Goal: Task Accomplishment & Management: Use online tool/utility

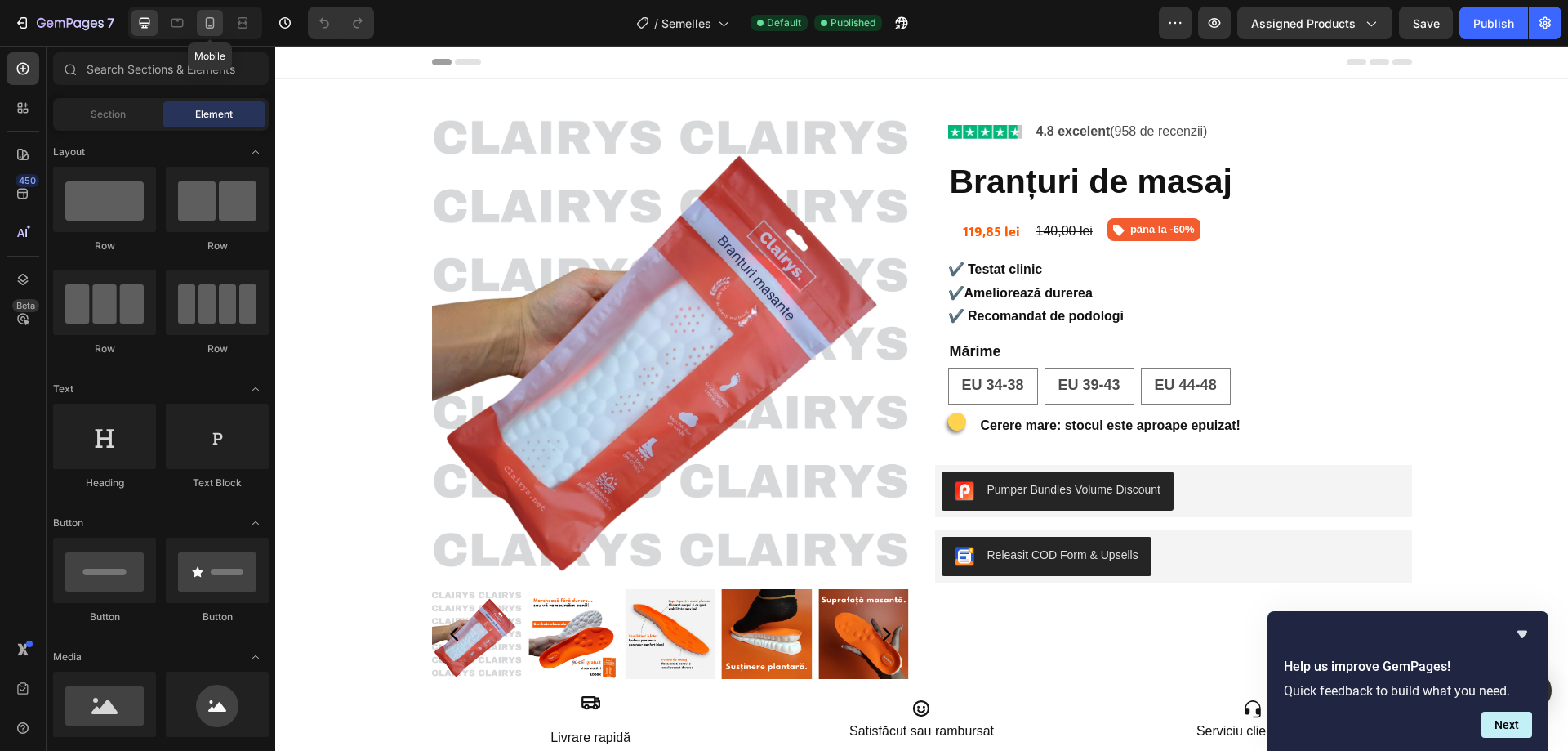
click at [205, 16] on icon at bounding box center [210, 23] width 16 height 16
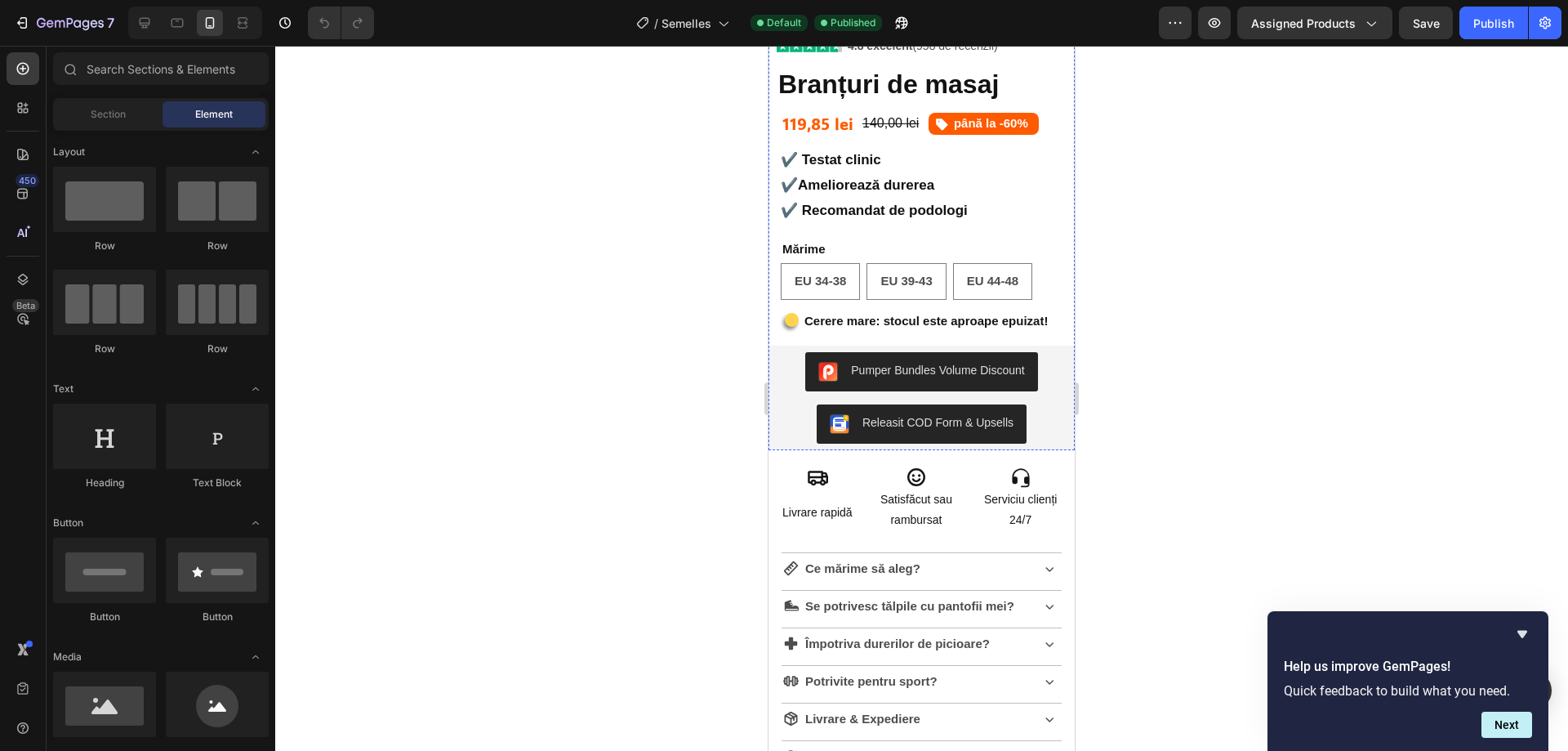
scroll to position [654, 0]
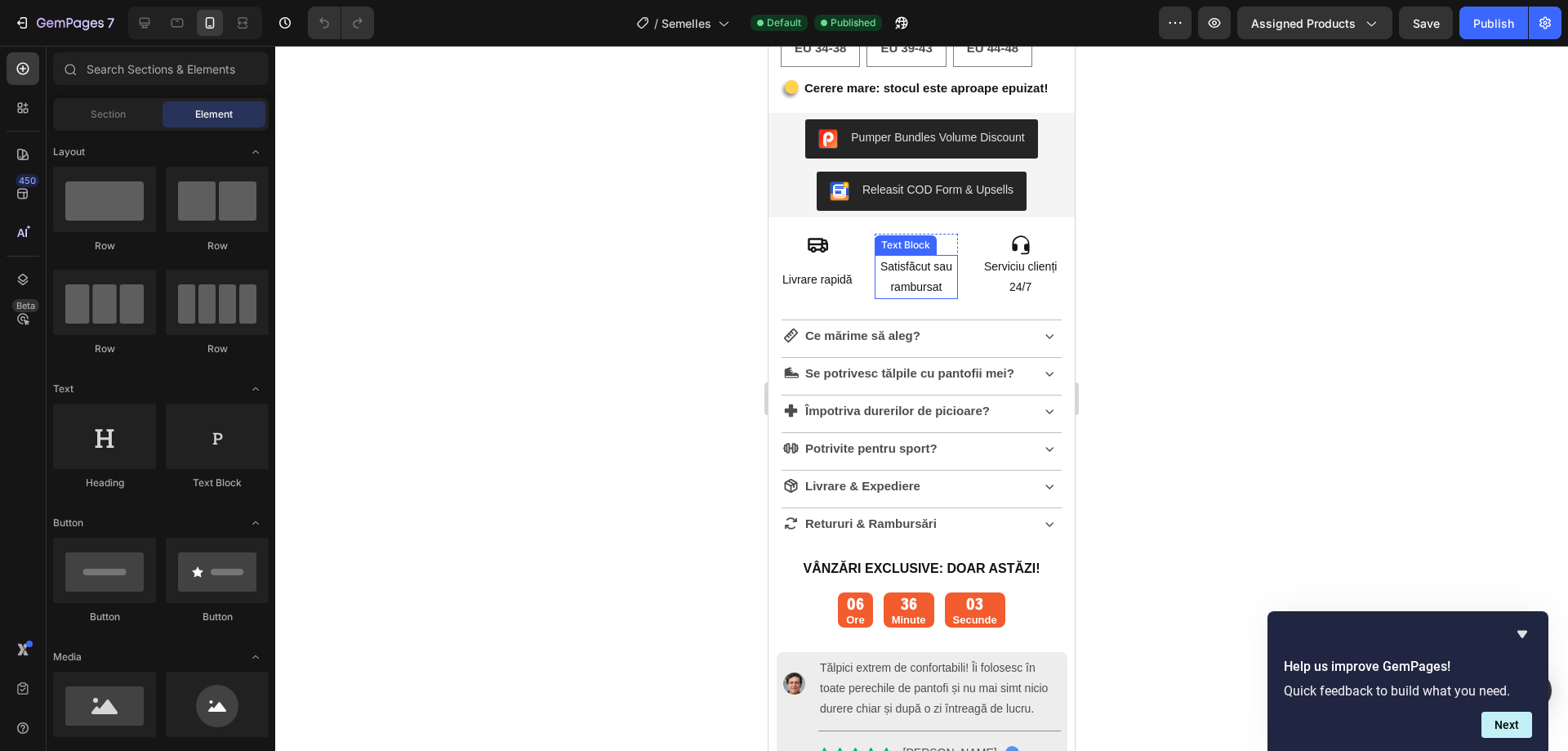
click at [923, 291] on p "Satisfăcut sau rambursat" at bounding box center [917, 277] width 81 height 41
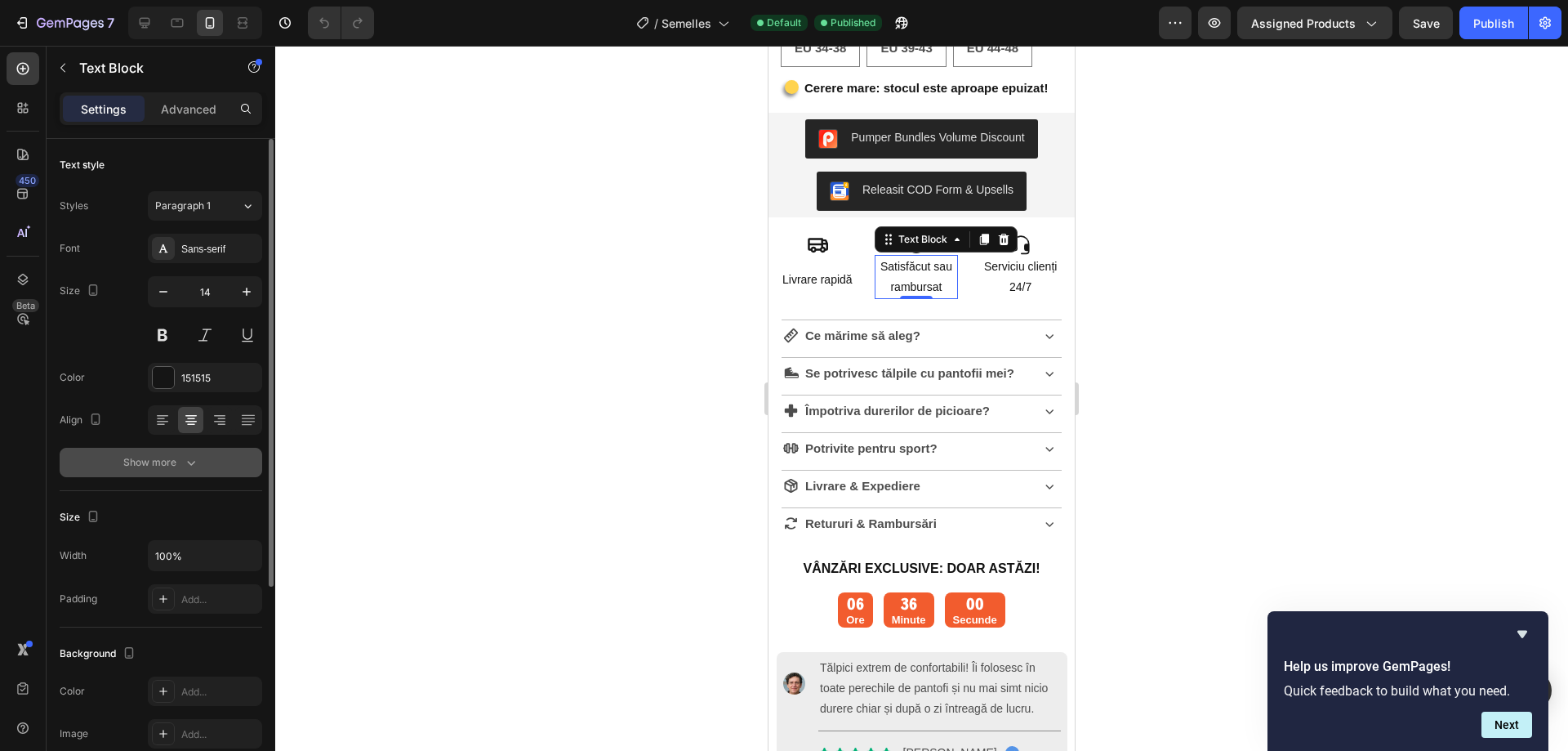
click at [177, 461] on div "Show more" at bounding box center [161, 462] width 76 height 16
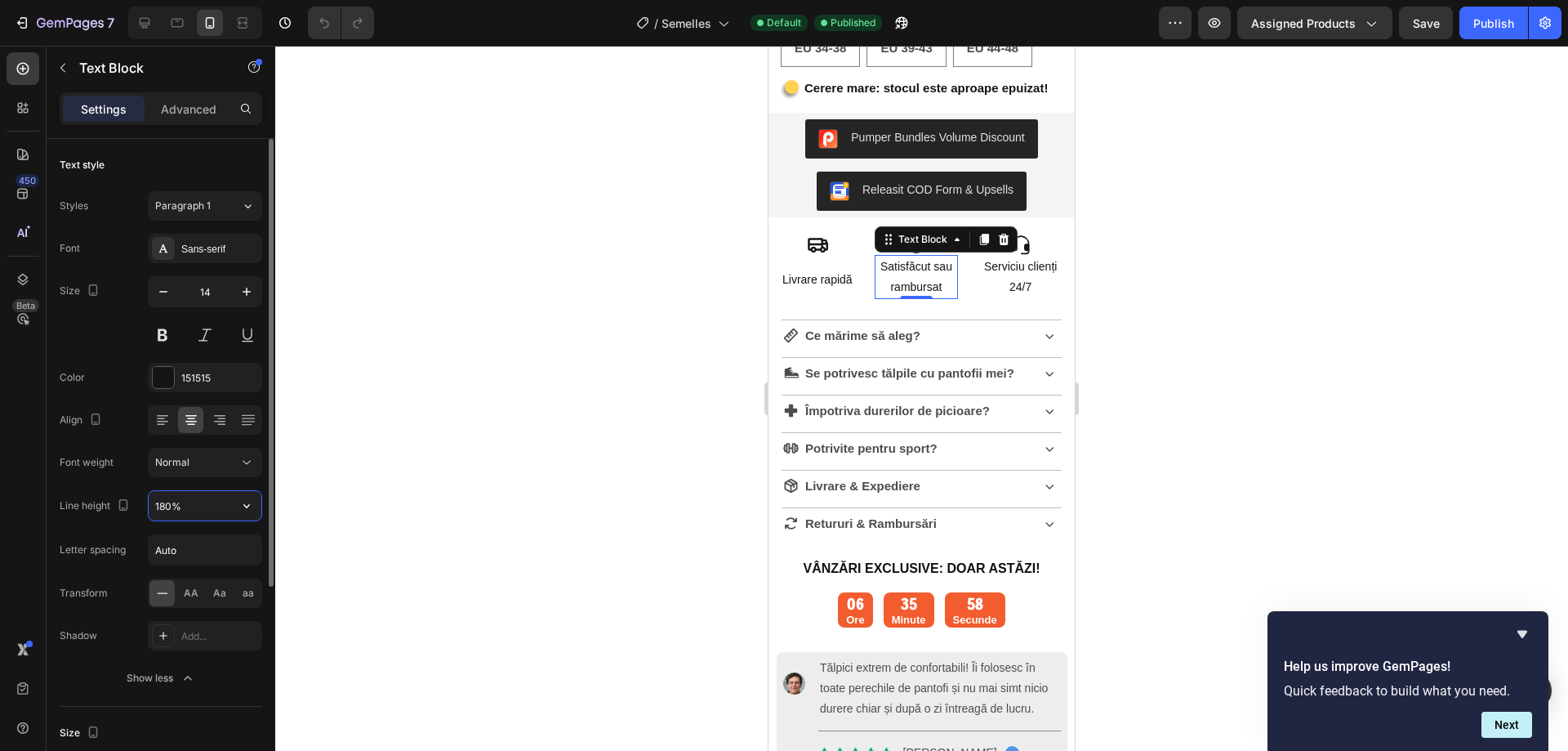
click at [179, 506] on input "180%" at bounding box center [205, 506] width 113 height 29
type input "130%"
click at [1489, 26] on div "Publish" at bounding box center [1494, 23] width 41 height 17
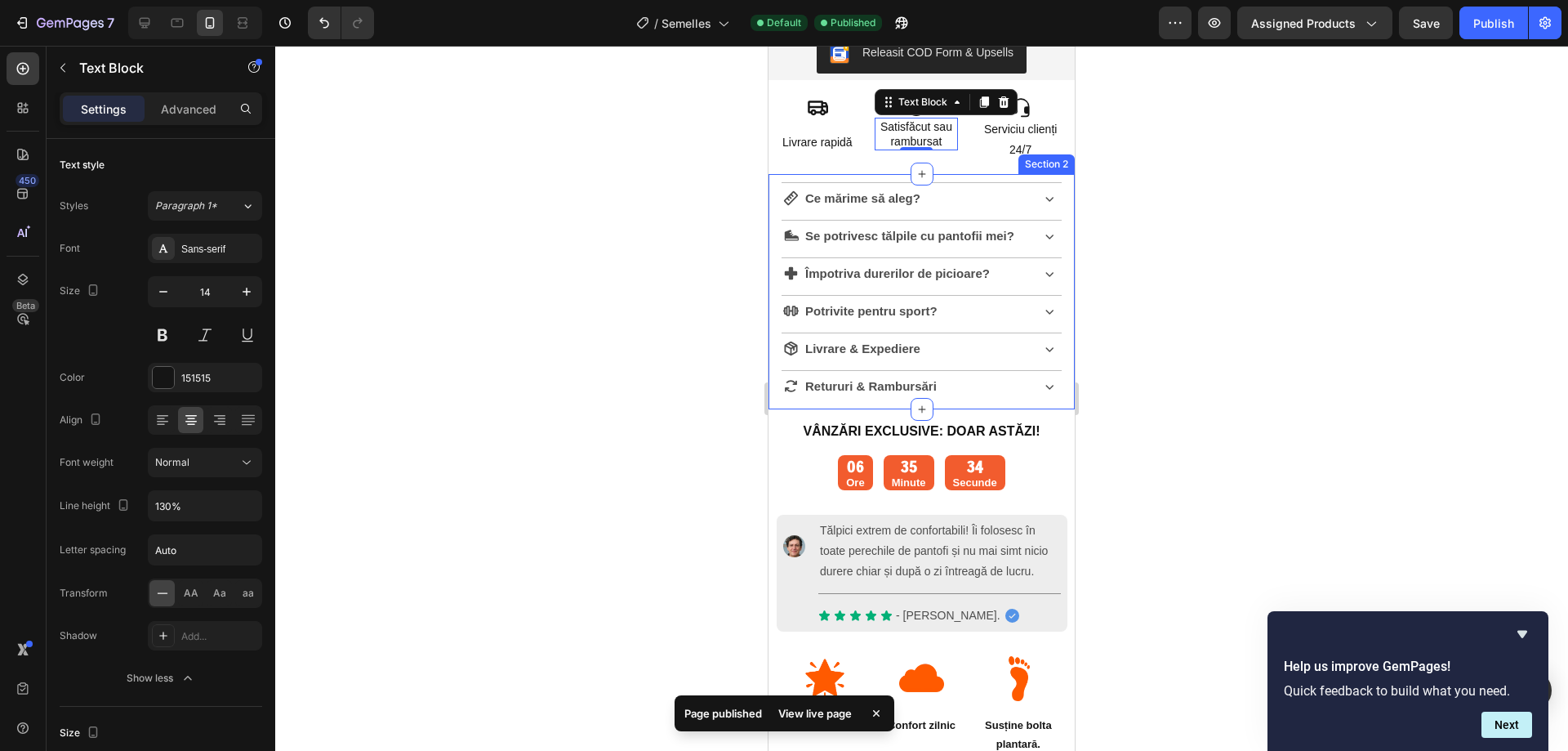
scroll to position [817, 0]
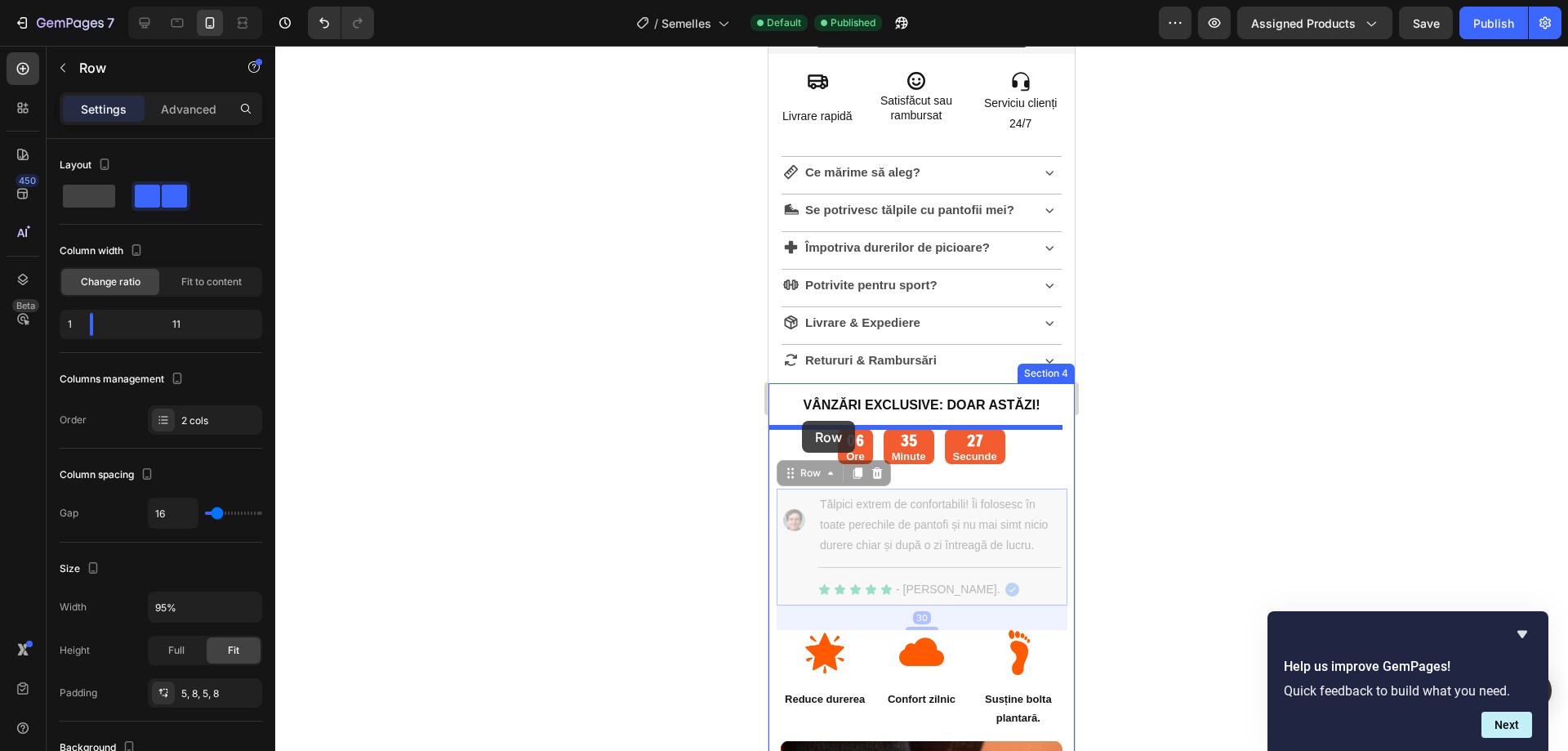
drag, startPoint x: 778, startPoint y: 555, endPoint x: 802, endPoint y: 420, distance: 137.1
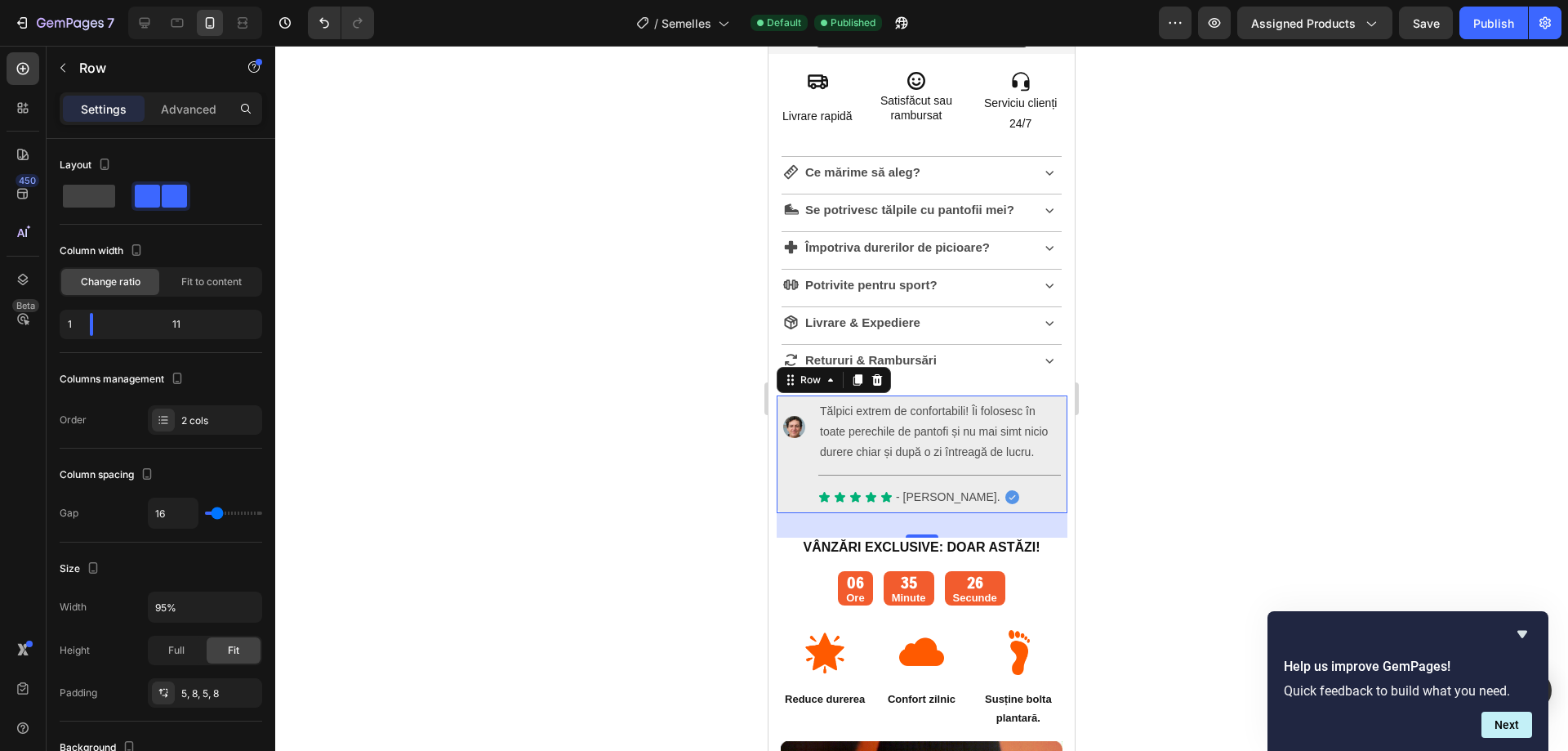
click at [1255, 456] on div at bounding box center [922, 398] width 1293 height 705
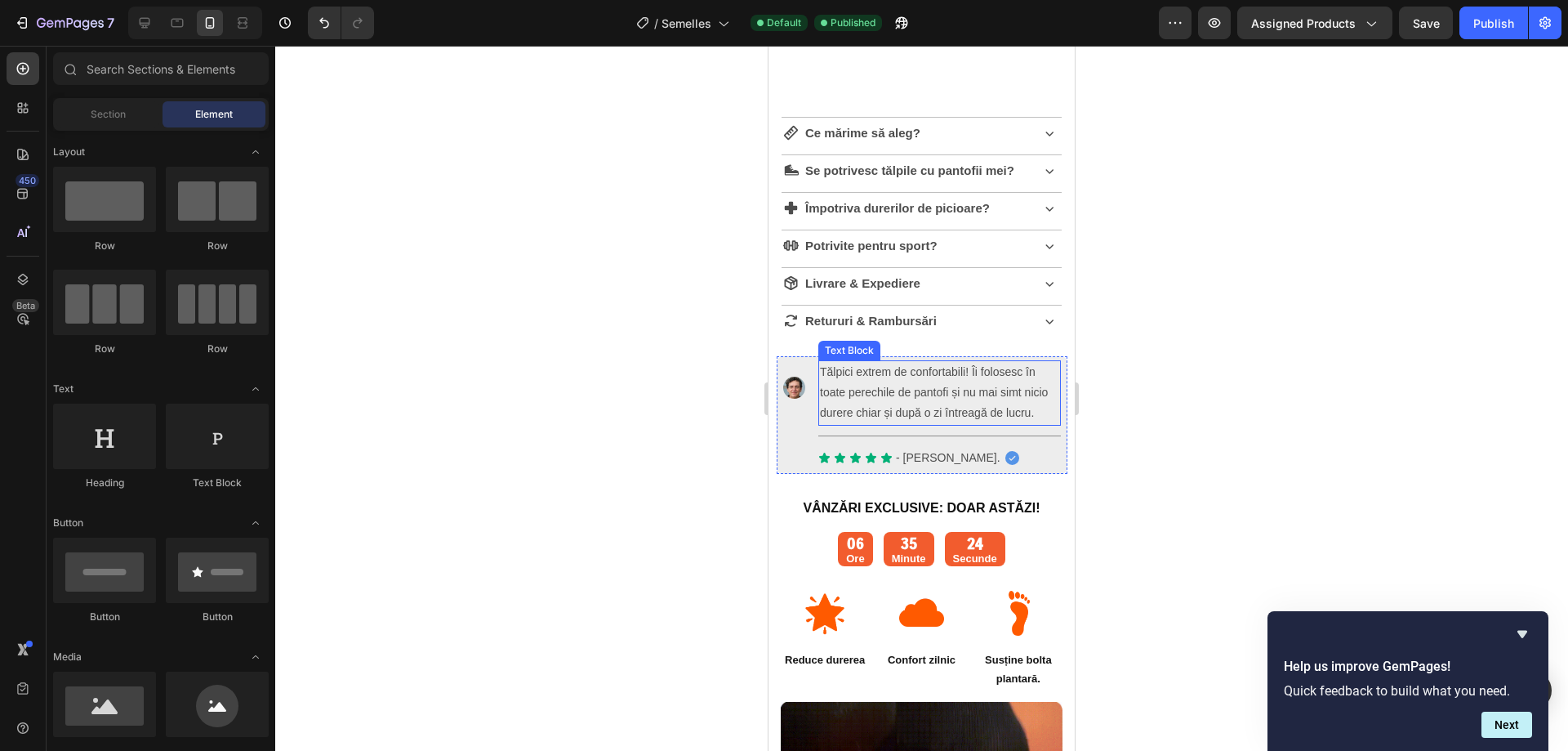
scroll to position [980, 0]
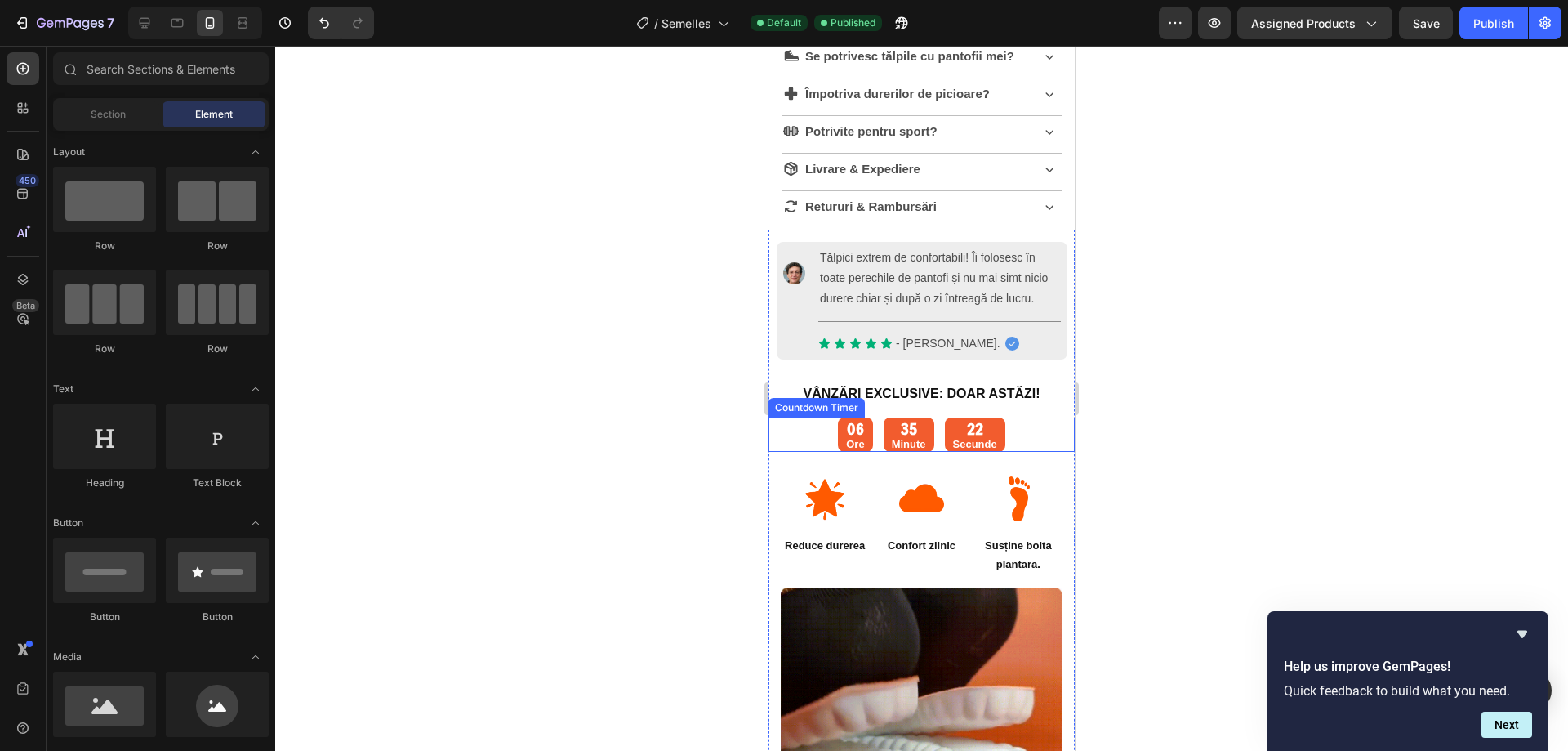
click at [1032, 452] on div "06 Ore 35 Minute 22 Secunde" at bounding box center [922, 434] width 307 height 35
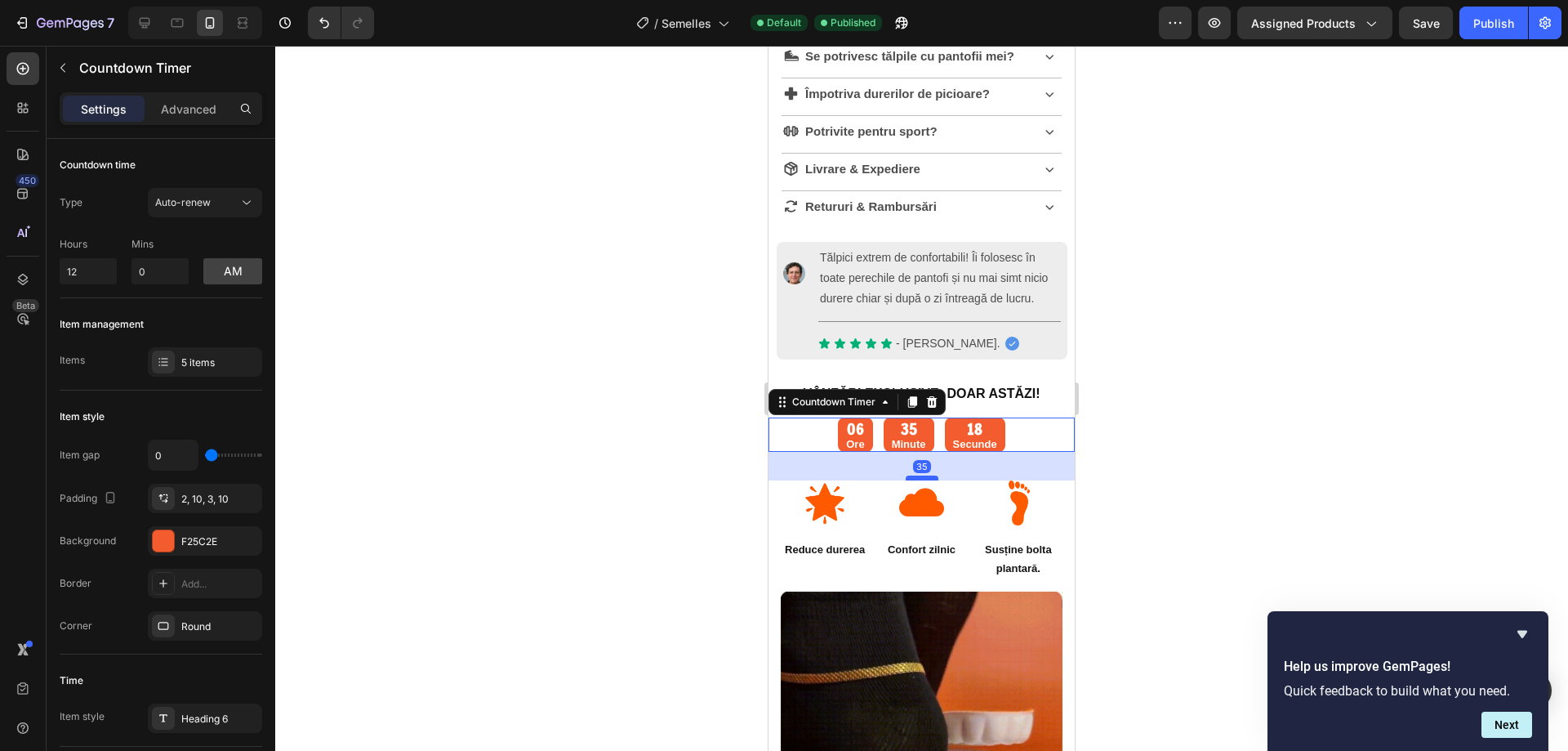
click at [925, 480] on div at bounding box center [923, 478] width 33 height 5
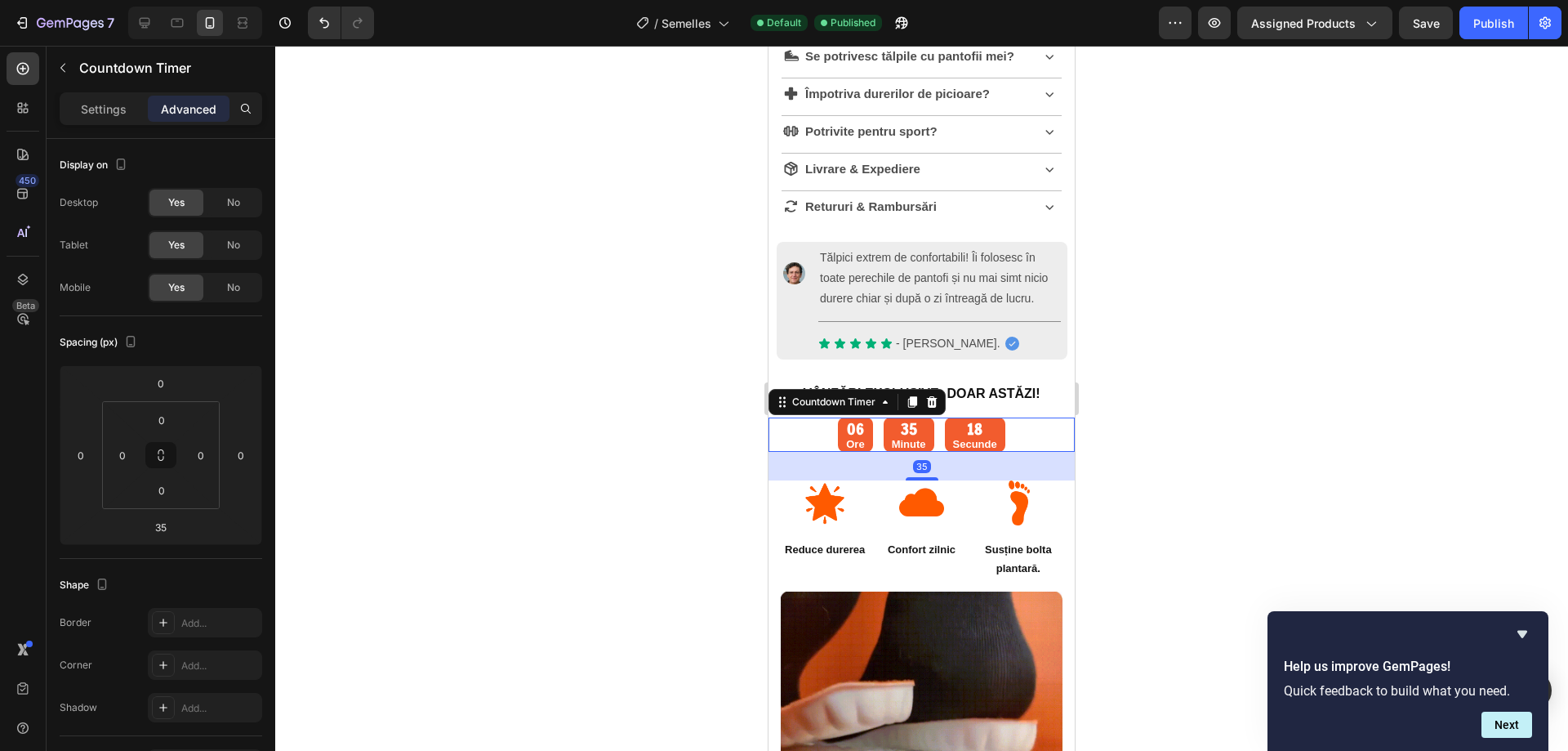
click at [1233, 459] on div at bounding box center [922, 398] width 1293 height 705
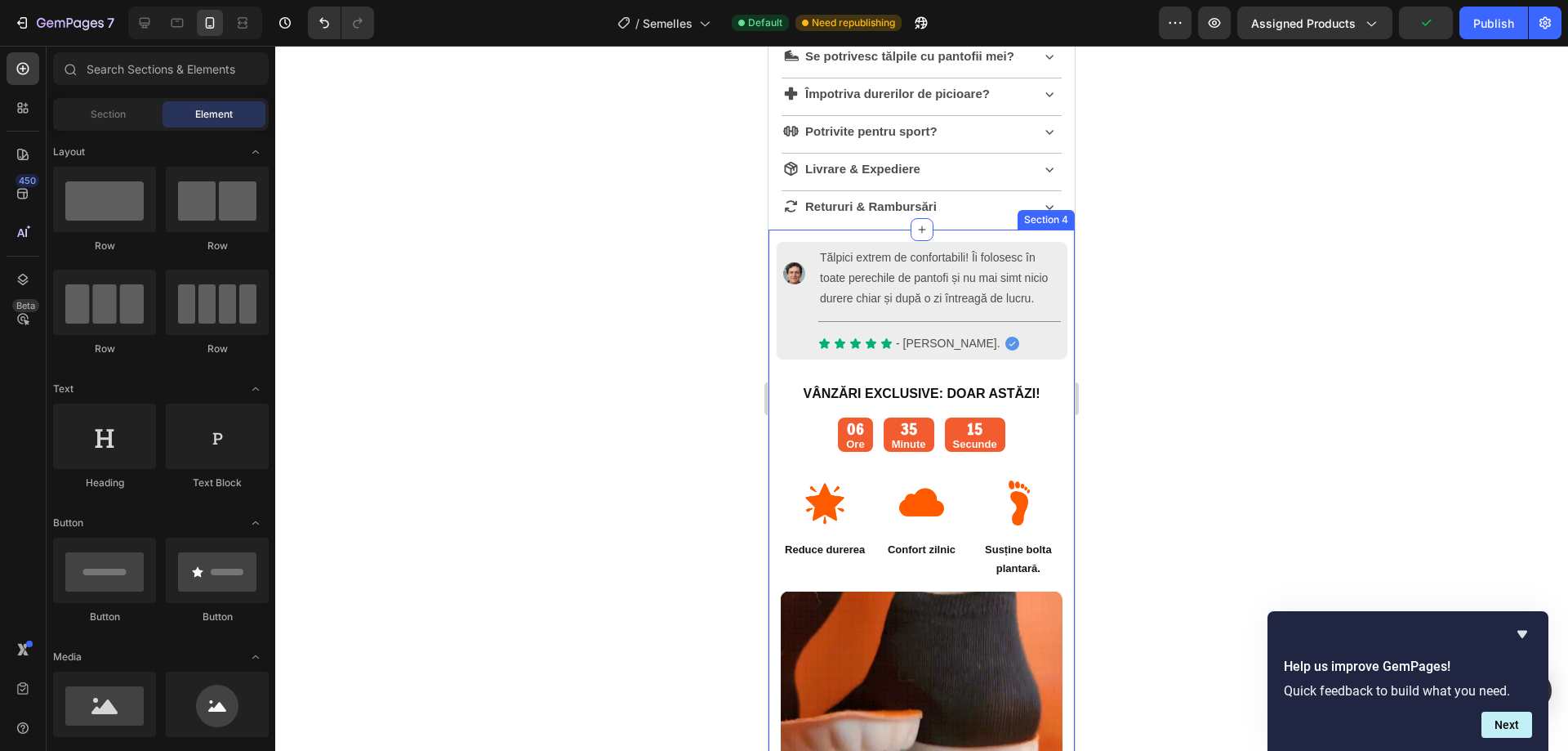
scroll to position [1225, 0]
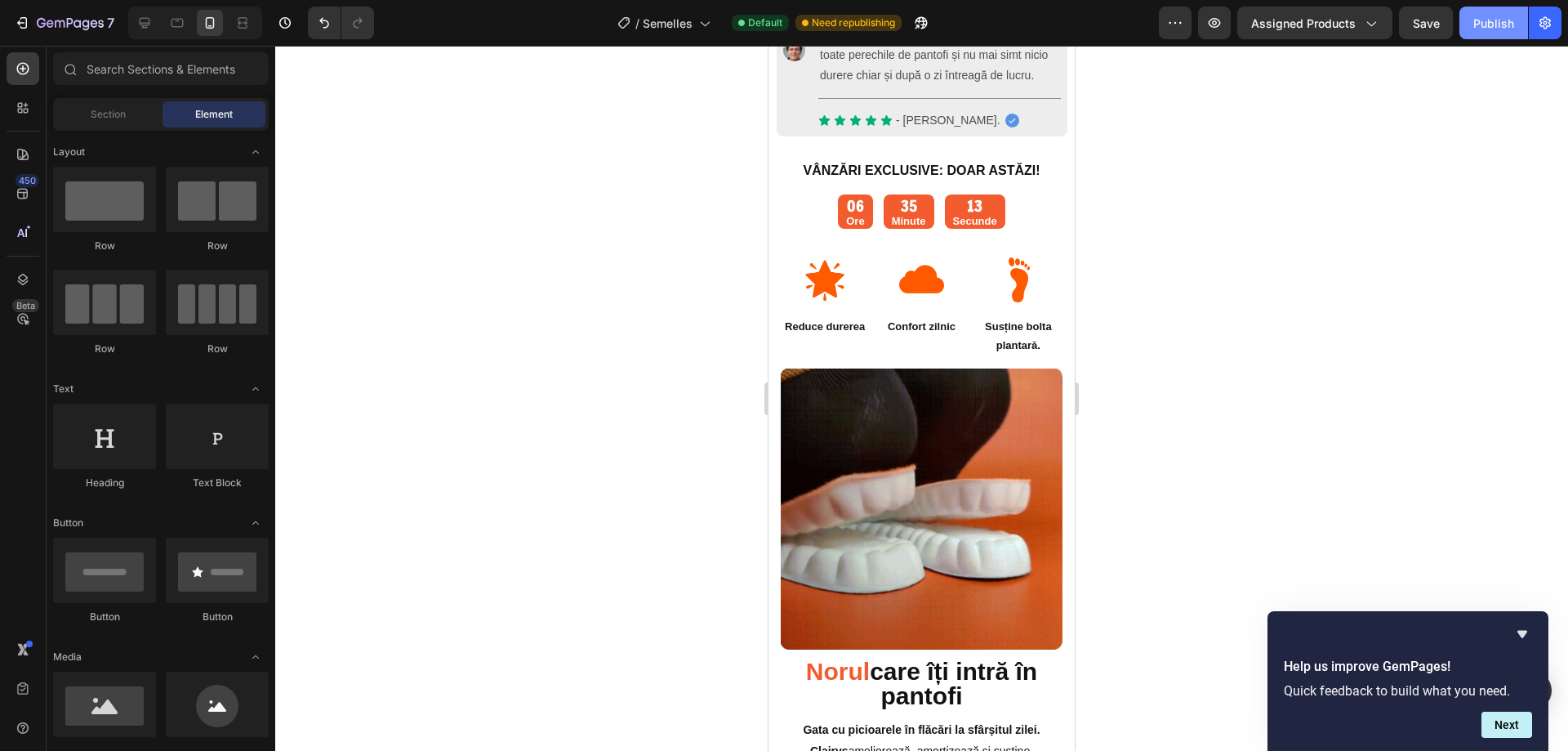
drag, startPoint x: 1486, startPoint y: 28, endPoint x: 1478, endPoint y: 32, distance: 8.9
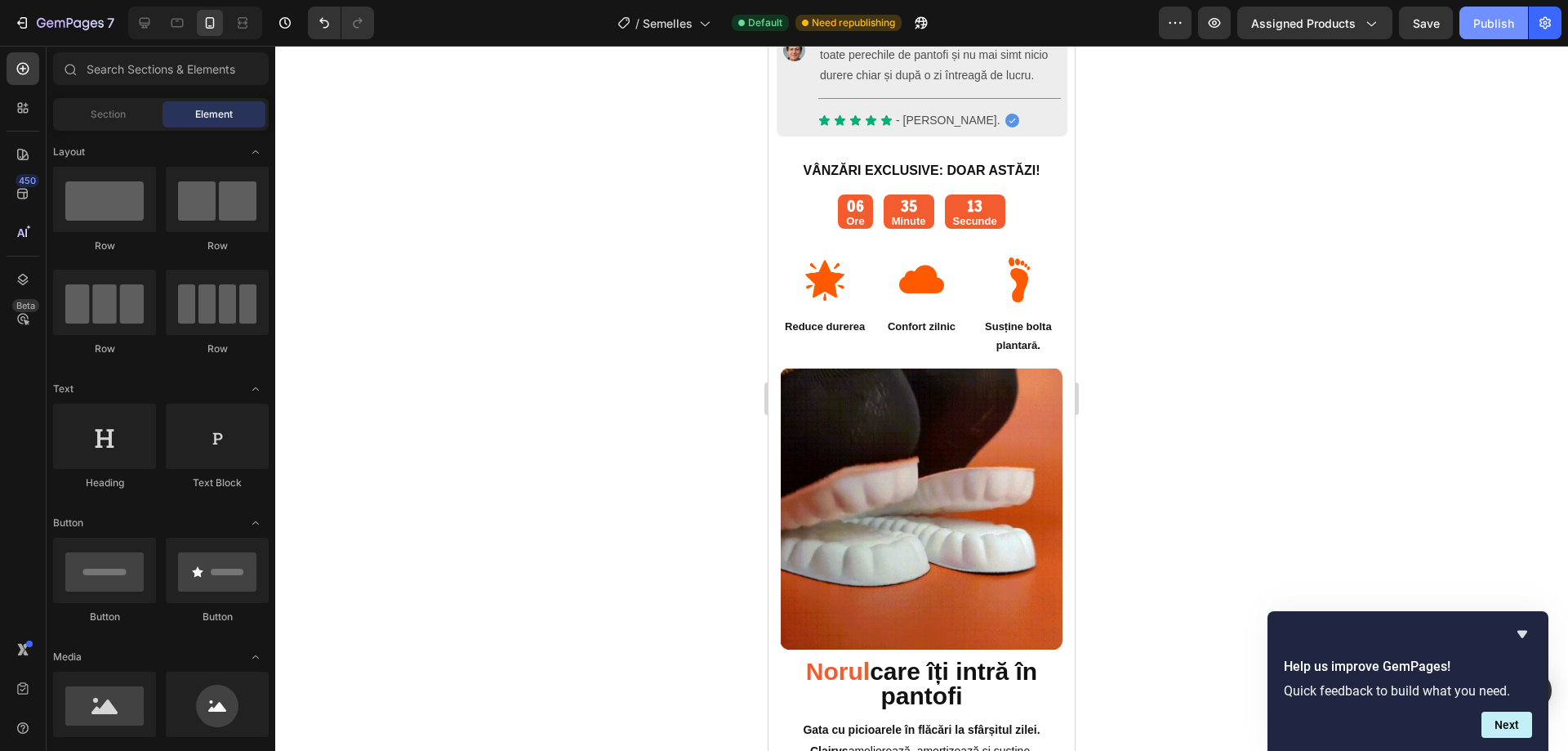
click at [1480, 31] on div "Publish" at bounding box center [1494, 23] width 41 height 17
click at [1506, 23] on div "Publish" at bounding box center [1494, 23] width 41 height 17
